Goal: Task Accomplishment & Management: Complete application form

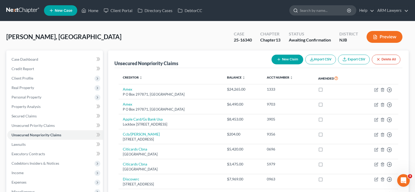
click at [320, 9] on input "search" at bounding box center [324, 11] width 48 height 10
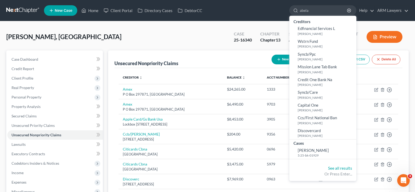
type input "abela"
click at [310, 145] on div "Cases" at bounding box center [323, 142] width 67 height 7
click at [311, 147] on link "[PERSON_NAME] 5:25-bk-01929" at bounding box center [323, 152] width 67 height 13
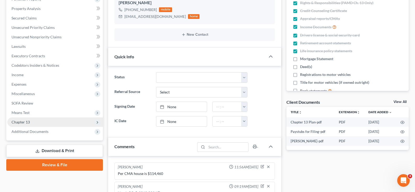
scroll to position [105, 0]
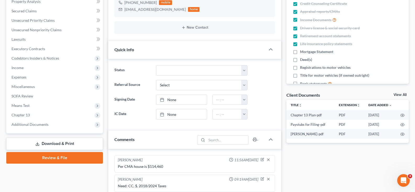
drag, startPoint x: 34, startPoint y: 104, endPoint x: 148, endPoint y: 119, distance: 115.1
click at [34, 104] on span "Means Test" at bounding box center [55, 105] width 96 height 9
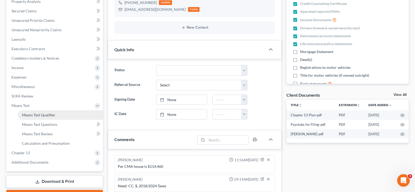
click at [47, 116] on span "Means Test Qualifier" at bounding box center [38, 114] width 33 height 4
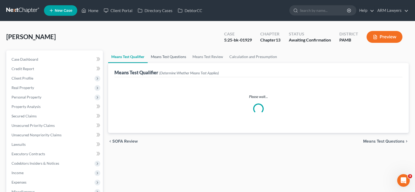
click at [177, 57] on link "Means Test Questions" at bounding box center [169, 56] width 42 height 13
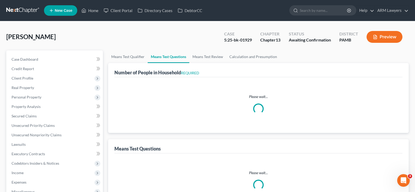
select select "0"
select select "60"
select select "0"
select select "60"
select select "0"
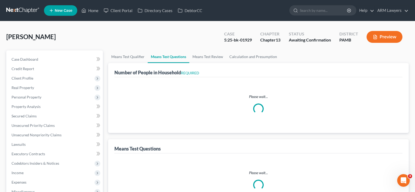
select select "60"
select select "0"
select select "1"
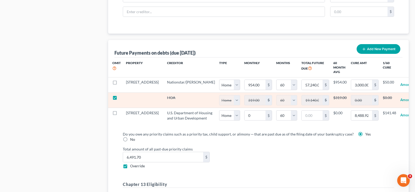
scroll to position [551, 0]
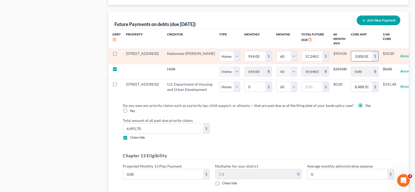
click at [352, 55] on input "3,000.00" at bounding box center [362, 56] width 21 height 10
paste input "5731.33"
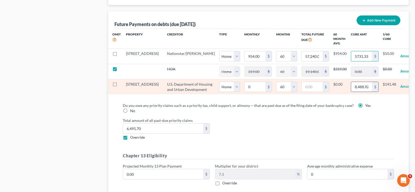
type input "5,731.33"
select select "0"
select select "60"
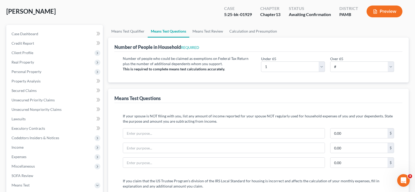
scroll to position [0, 0]
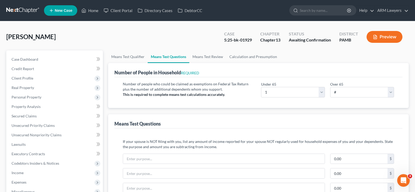
click at [389, 39] on button "Preview" at bounding box center [385, 37] width 36 height 12
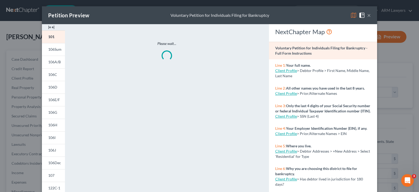
click at [368, 14] on button "×" at bounding box center [370, 15] width 4 height 6
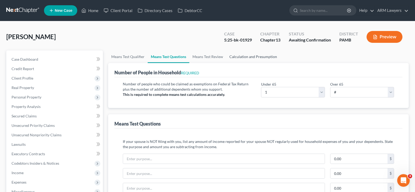
click at [243, 53] on link "Calculation and Presumption" at bounding box center [253, 56] width 54 height 13
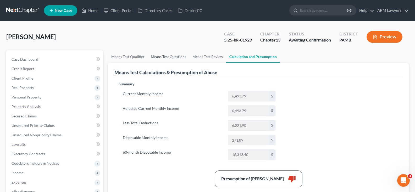
click at [160, 58] on link "Means Test Questions" at bounding box center [169, 56] width 42 height 13
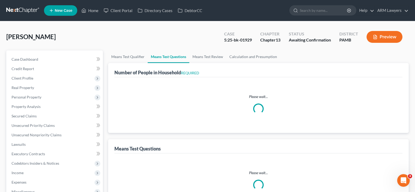
select select "0"
select select "60"
select select "0"
select select "60"
select select "0"
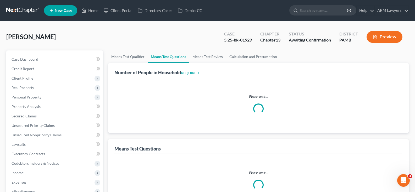
select select "60"
select select "1"
select select "0"
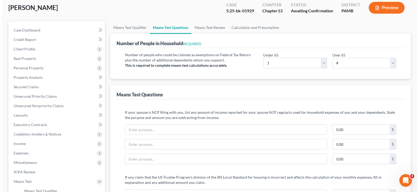
scroll to position [26, 0]
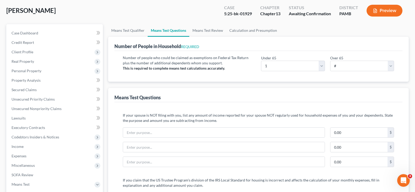
click at [378, 14] on button "Preview" at bounding box center [385, 11] width 36 height 12
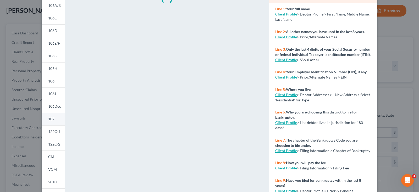
scroll to position [99, 0]
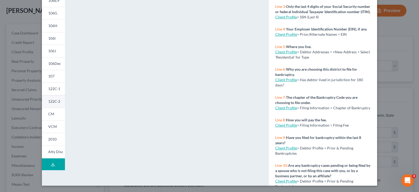
click at [56, 100] on span "122C-2" at bounding box center [54, 101] width 12 height 4
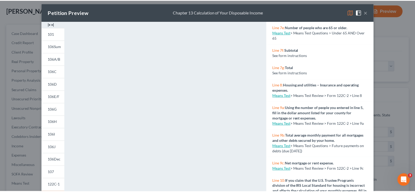
scroll to position [0, 0]
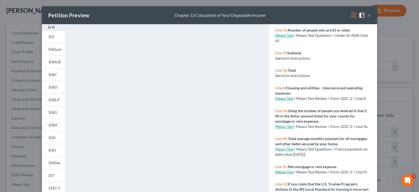
click at [368, 16] on button "×" at bounding box center [370, 15] width 4 height 6
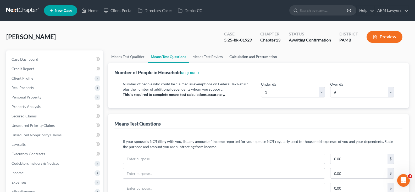
click at [254, 58] on link "Calculation and Presumption" at bounding box center [253, 56] width 54 height 13
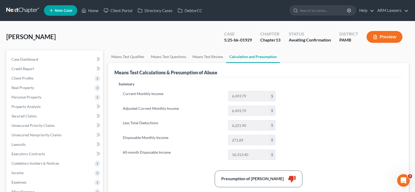
drag, startPoint x: 374, startPoint y: 117, endPoint x: 331, endPoint y: 126, distance: 44.1
click at [372, 118] on div "Summary Current Monthly Income 6,493.79 $ Adjusted Current Monthly Income 6,493…" at bounding box center [258, 184] width 285 height 207
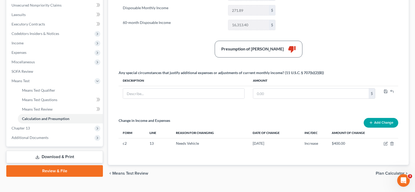
scroll to position [139, 0]
